Goal: Navigation & Orientation: Find specific page/section

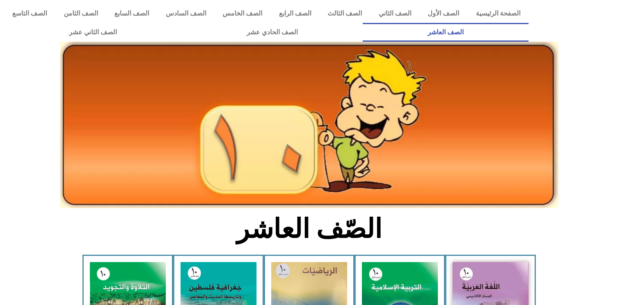
scroll to position [36, 0]
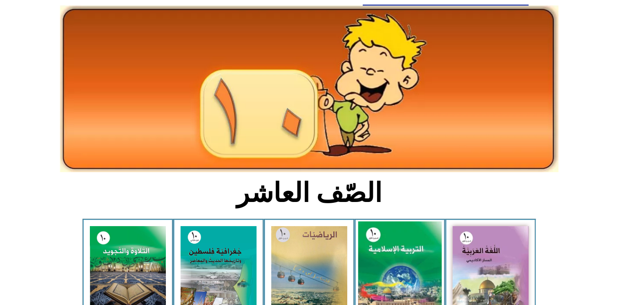
click at [403, 248] on img at bounding box center [400, 274] width 84 height 104
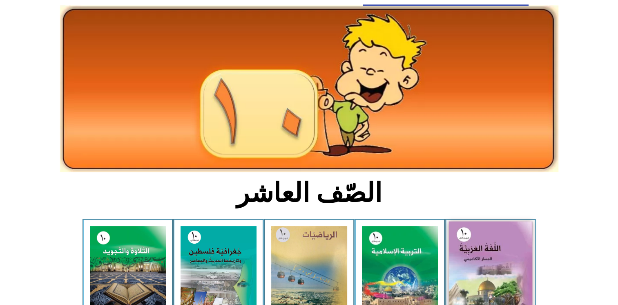
click at [481, 236] on img at bounding box center [491, 273] width 84 height 103
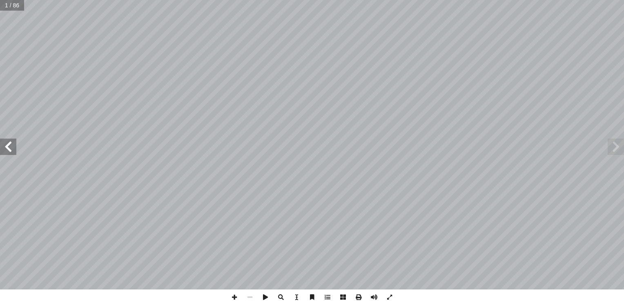
click at [12, 154] on span at bounding box center [8, 147] width 16 height 16
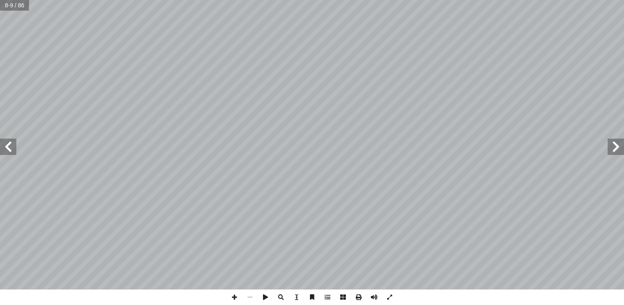
click at [12, 154] on span at bounding box center [8, 147] width 16 height 16
